Goal: Information Seeking & Learning: Learn about a topic

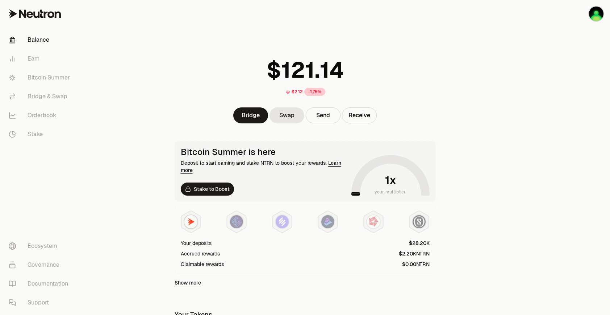
drag, startPoint x: 451, startPoint y: 132, endPoint x: 392, endPoint y: 120, distance: 59.8
click at [451, 132] on main "$2.12 -1.75% Bridge Swap Send Receive Bitcoin Summer is here Deposit to start e…" at bounding box center [345, 246] width 529 height 493
click at [42, 78] on link "Bitcoin Summer" at bounding box center [40, 77] width 75 height 19
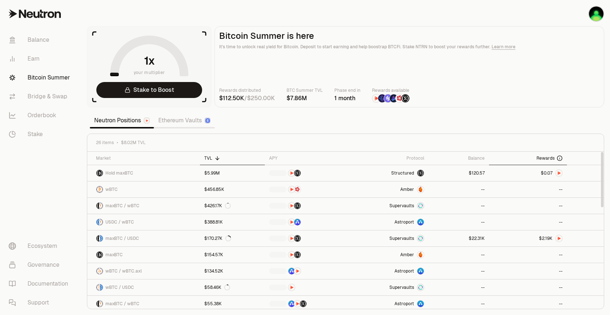
click at [546, 158] on span "Rewards" at bounding box center [546, 158] width 18 height 6
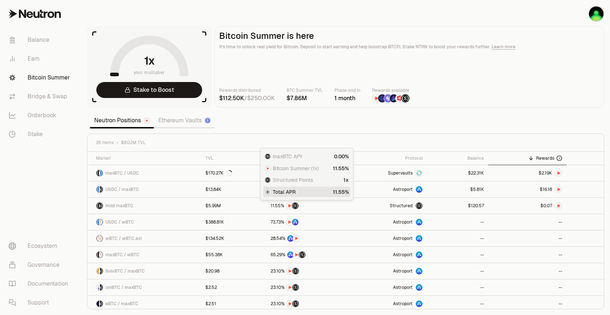
click at [250, 113] on section "your multiplier Stake to Boost Bitcoin Summer is here It's time to unlock real …" at bounding box center [345, 157] width 529 height 315
drag, startPoint x: 545, startPoint y: 1, endPoint x: 366, endPoint y: 118, distance: 214.5
click at [366, 118] on section "your multiplier Stake to Boost Bitcoin Summer is here It's time to unlock real …" at bounding box center [345, 157] width 529 height 315
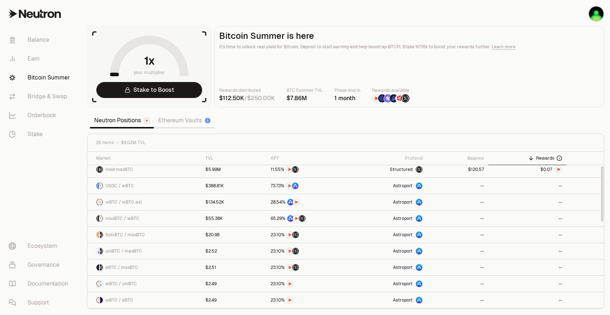
scroll to position [217, 0]
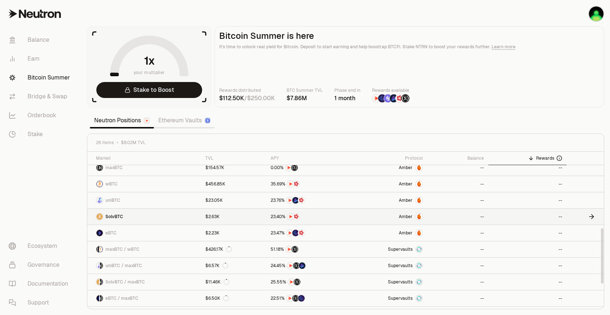
click at [407, 216] on span "Amber" at bounding box center [406, 217] width 14 height 6
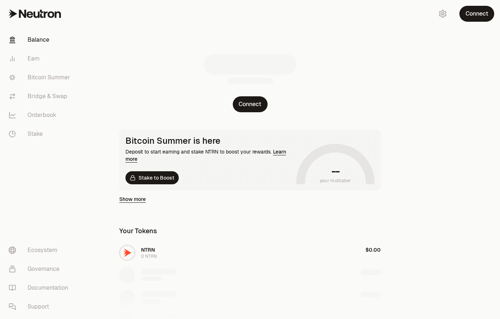
click at [242, 104] on div "Connect" at bounding box center [250, 79] width 279 height 66
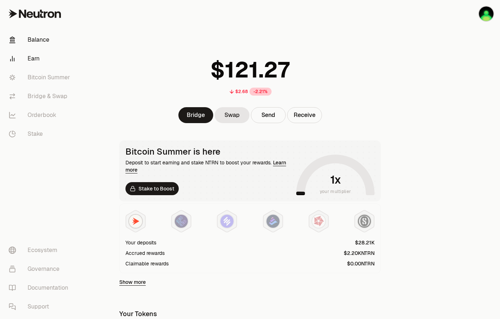
click at [31, 58] on link "Earn" at bounding box center [40, 58] width 75 height 19
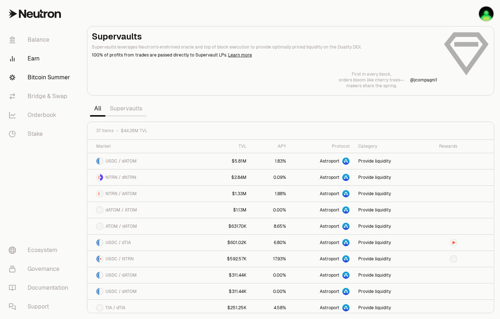
click at [35, 72] on link "Bitcoin Summer" at bounding box center [40, 77] width 75 height 19
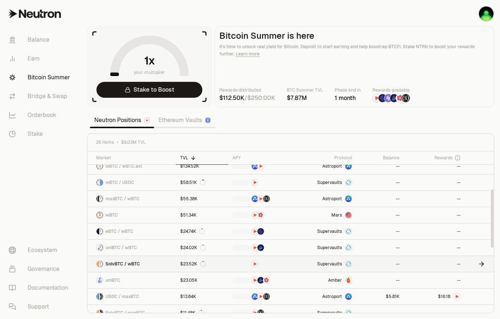
scroll to position [109, 0]
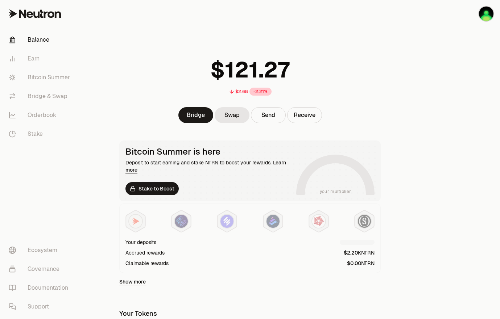
click at [418, 261] on main "$2.68 -2.21% Bridge Swap Send Receive Bitcoin Summer is here Deposit to start e…" at bounding box center [290, 246] width 419 height 492
click at [56, 75] on link "Bitcoin Summer" at bounding box center [40, 77] width 75 height 19
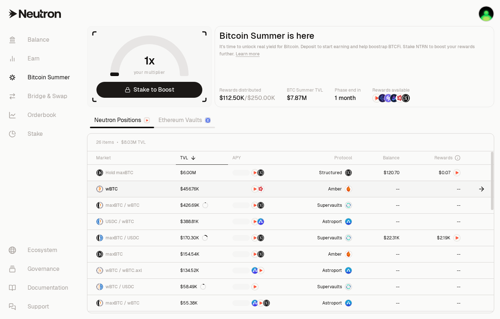
click at [336, 190] on span "Amber" at bounding box center [335, 189] width 14 height 6
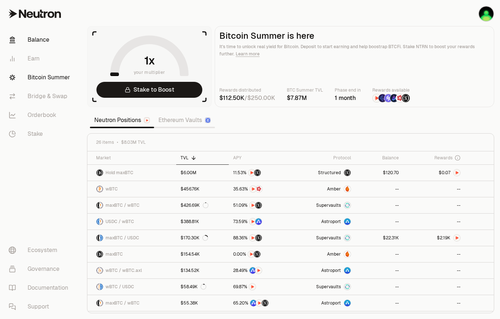
drag, startPoint x: 45, startPoint y: 52, endPoint x: 47, endPoint y: 48, distance: 4.2
click at [45, 52] on link "Earn" at bounding box center [40, 58] width 75 height 19
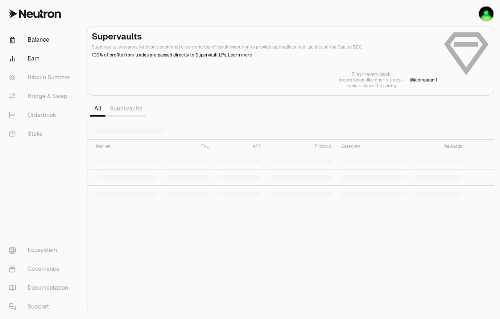
click at [51, 39] on link "Balance" at bounding box center [40, 39] width 75 height 19
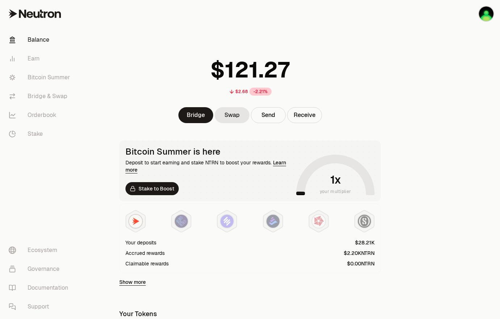
click at [414, 260] on main "$2.68 -2.21% Bridge Swap Send Receive Bitcoin Summer is here Deposit to start e…" at bounding box center [290, 246] width 419 height 493
click at [40, 76] on link "Bitcoin Summer" at bounding box center [40, 77] width 75 height 19
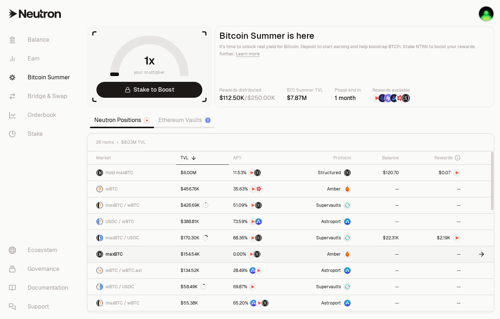
click at [337, 253] on span "Amber" at bounding box center [334, 255] width 14 height 6
